Goal: Complete application form

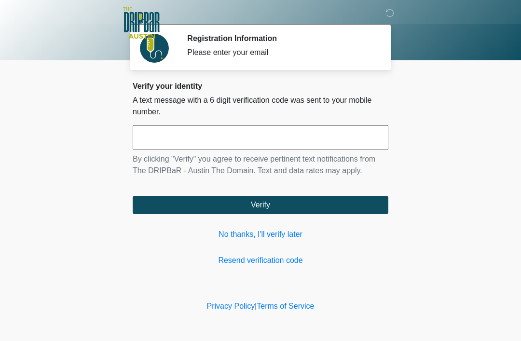
click at [274, 145] on input "text" at bounding box center [261, 138] width 256 height 24
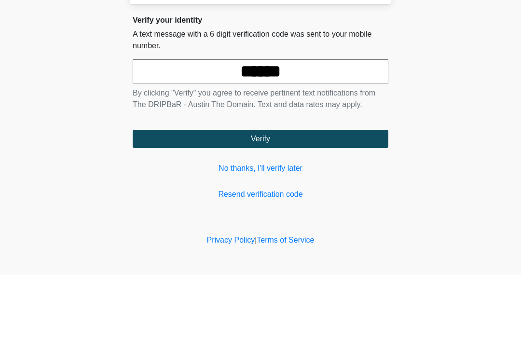
type input "******"
click at [290, 196] on button "Verify" at bounding box center [261, 205] width 256 height 18
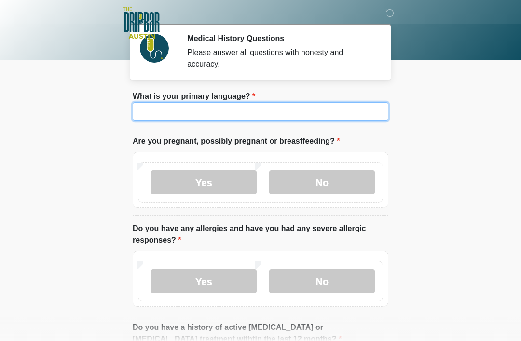
click at [356, 107] on input "What is your primary language?" at bounding box center [261, 111] width 256 height 18
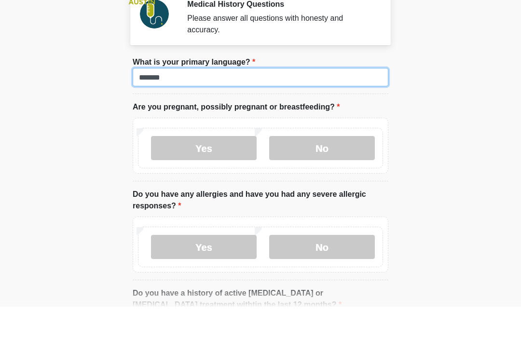
type input "*******"
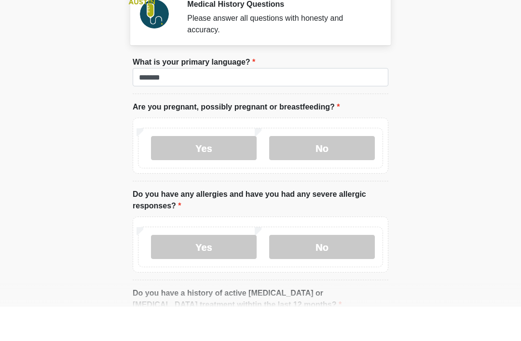
click at [312, 170] on label "No" at bounding box center [322, 182] width 106 height 24
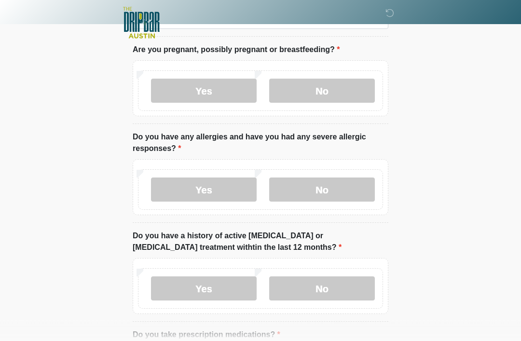
scroll to position [102, 0]
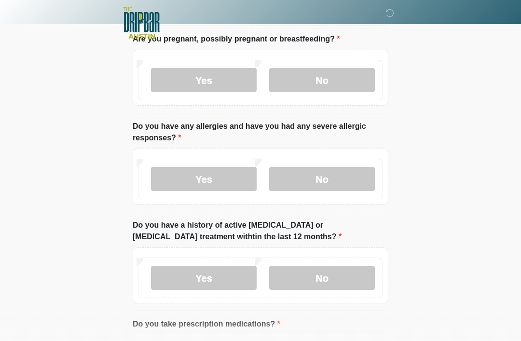
click at [348, 180] on label "No" at bounding box center [322, 179] width 106 height 24
click at [349, 279] on label "No" at bounding box center [322, 278] width 106 height 24
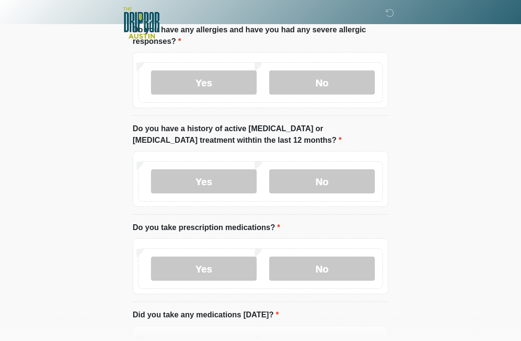
scroll to position [201, 0]
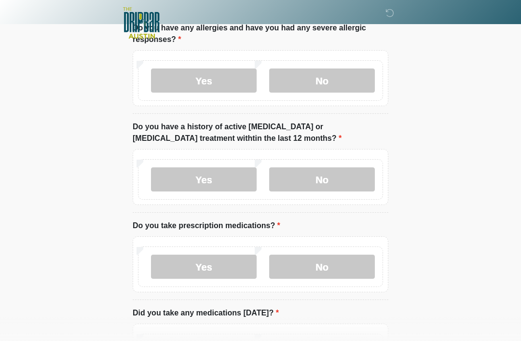
click at [235, 267] on label "Yes" at bounding box center [204, 267] width 106 height 24
click at [315, 340] on textarea "Please give details about your prescription medications below." at bounding box center [261, 340] width 256 height 42
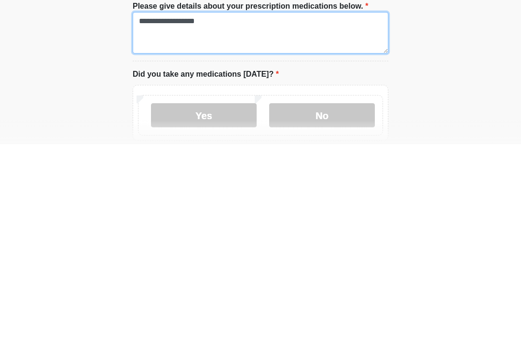
scroll to position [326, 0]
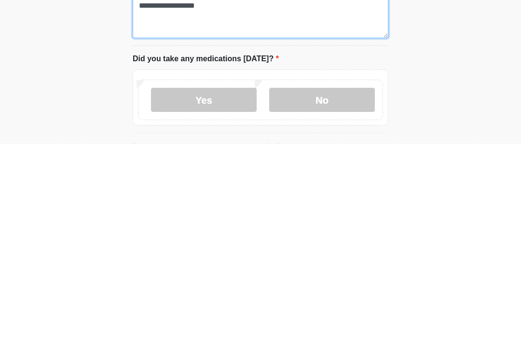
type textarea "**********"
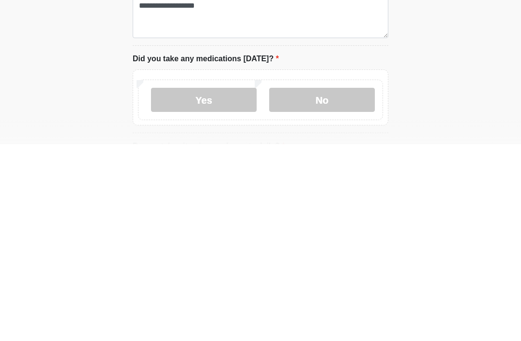
click at [337, 285] on label "No" at bounding box center [322, 297] width 106 height 24
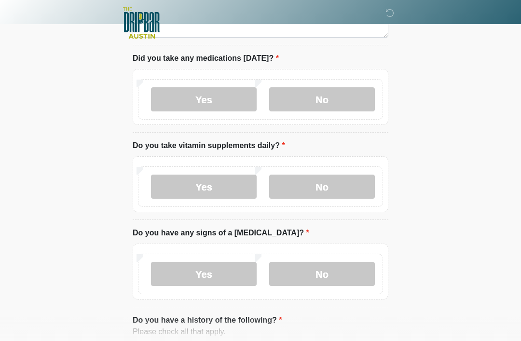
click at [324, 185] on label "No" at bounding box center [322, 187] width 106 height 24
click at [323, 268] on label "No" at bounding box center [322, 274] width 106 height 24
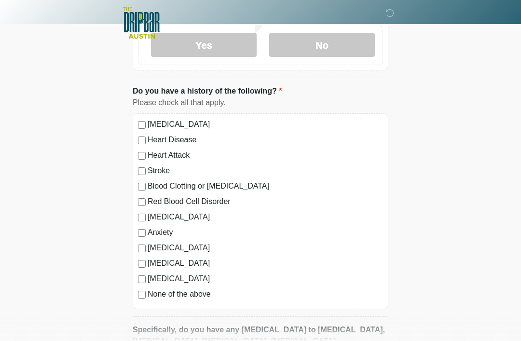
scroll to position [773, 0]
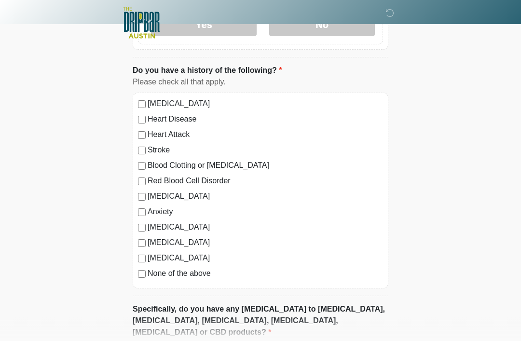
click at [213, 230] on label "[MEDICAL_DATA]" at bounding box center [266, 228] width 236 height 12
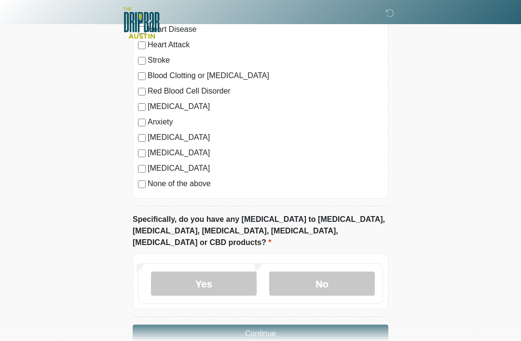
scroll to position [873, 0]
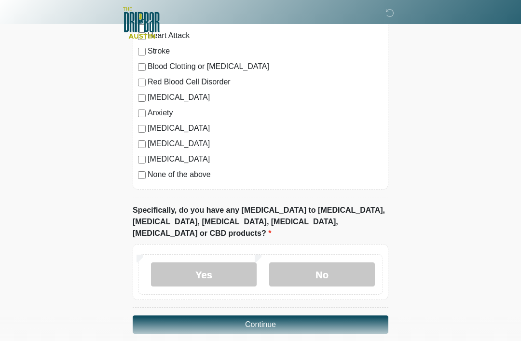
click at [337, 263] on label "No" at bounding box center [322, 275] width 106 height 24
click at [334, 316] on button "Continue" at bounding box center [261, 325] width 256 height 18
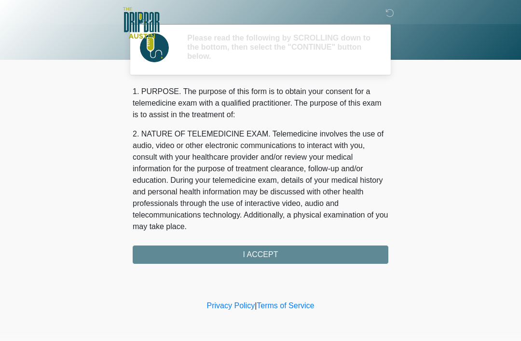
scroll to position [0, 0]
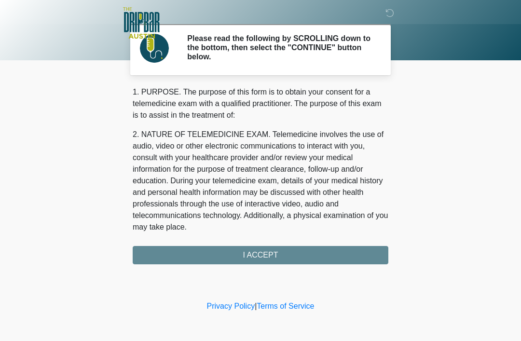
click at [311, 252] on div "1. PURPOSE. The purpose of this form is to obtain your consent for a telemedici…" at bounding box center [261, 175] width 256 height 178
click at [289, 254] on div "1. PURPOSE. The purpose of this form is to obtain your consent for a telemedici…" at bounding box center [261, 175] width 256 height 178
click at [278, 251] on div "1. PURPOSE. The purpose of this form is to obtain your consent for a telemedici…" at bounding box center [261, 175] width 256 height 178
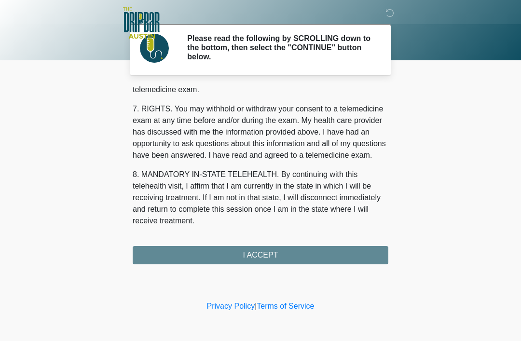
scroll to position [423, 0]
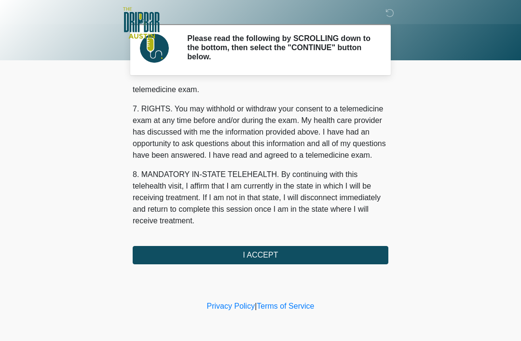
click at [262, 256] on button "I ACCEPT" at bounding box center [261, 255] width 256 height 18
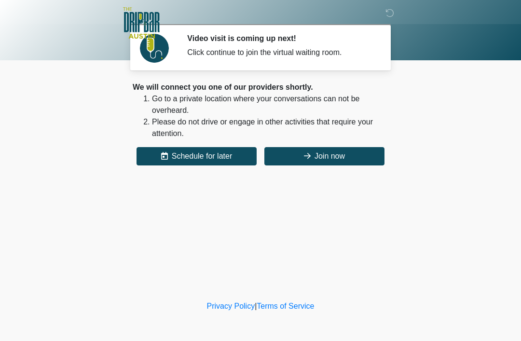
click at [342, 162] on button "Join now" at bounding box center [325, 156] width 120 height 18
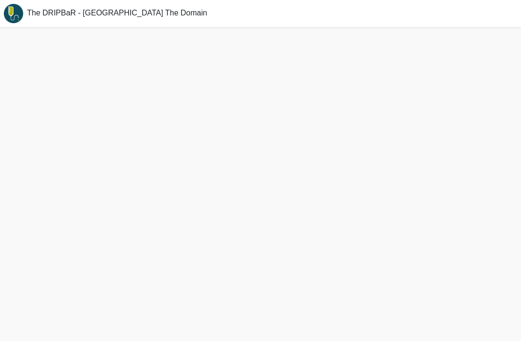
scroll to position [3, 0]
